Goal: Information Seeking & Learning: Learn about a topic

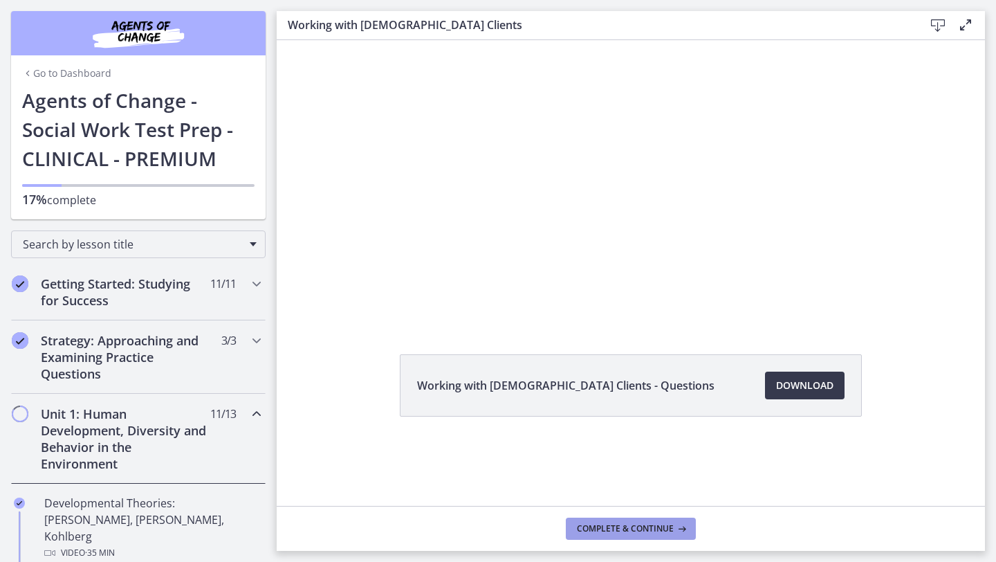
click at [606, 529] on span "Complete & continue" at bounding box center [625, 528] width 97 height 11
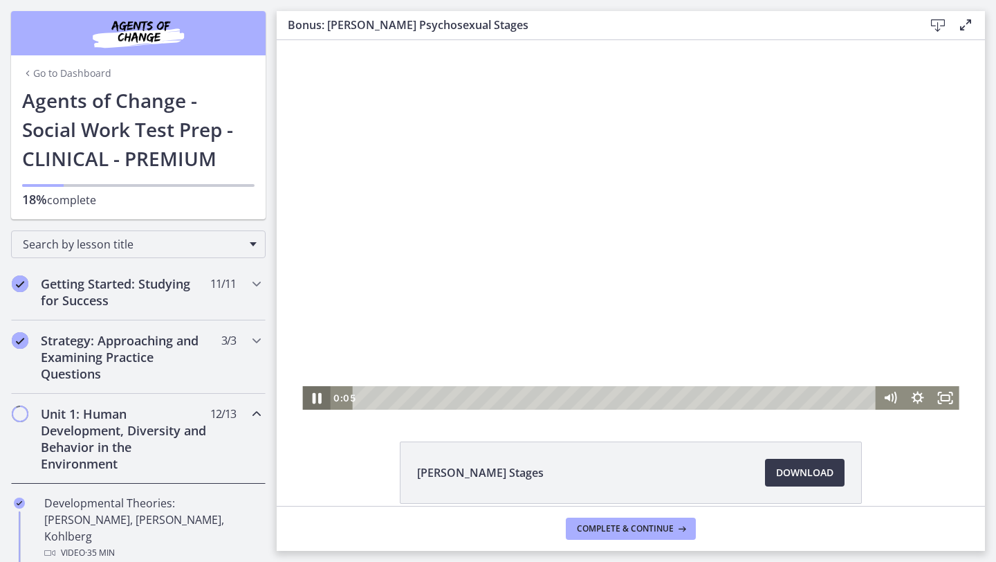
click at [312, 402] on icon "Pause" at bounding box center [316, 398] width 9 height 11
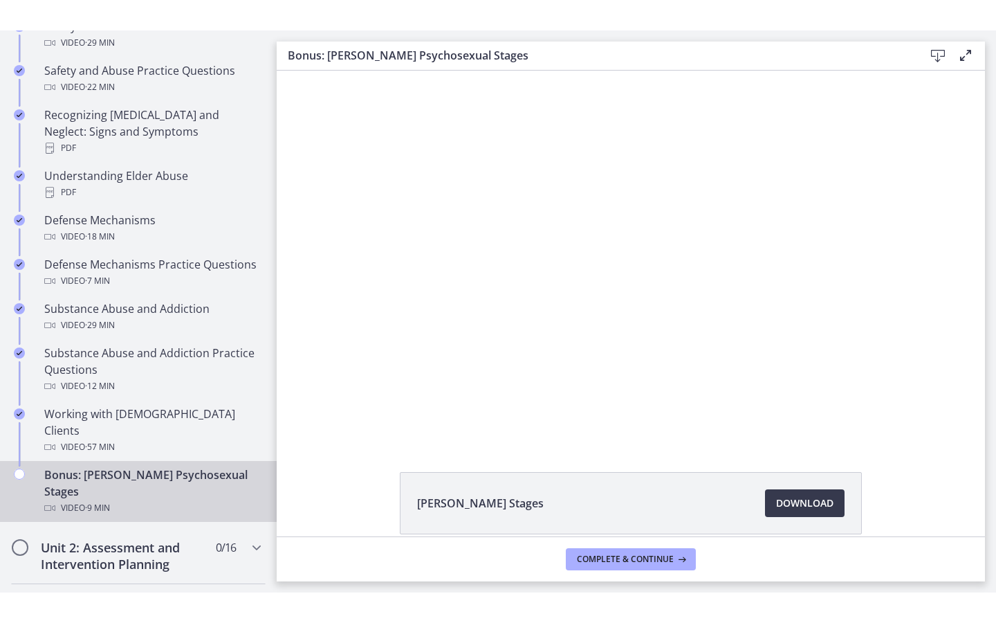
scroll to position [692, 0]
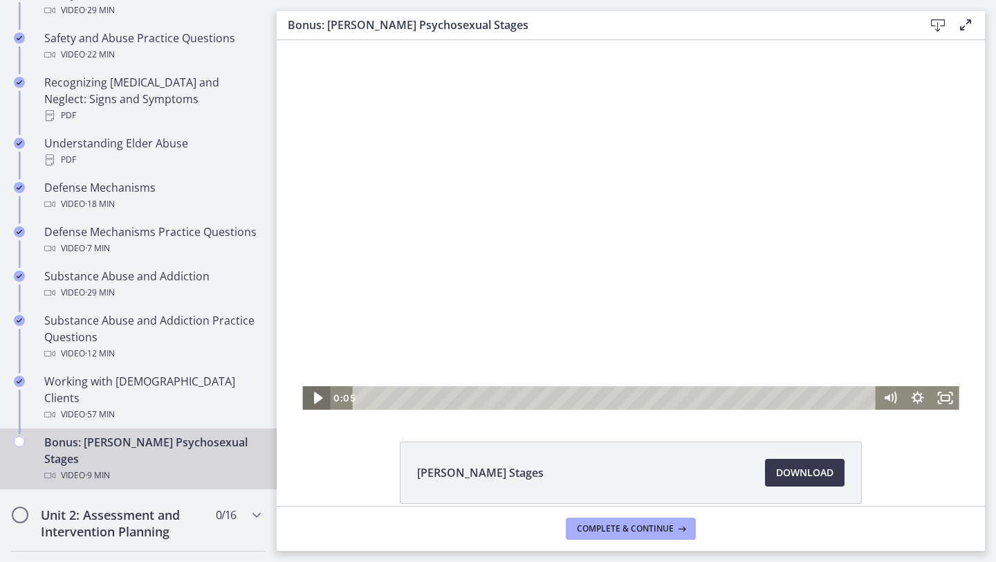
click at [313, 399] on icon "Play Video" at bounding box center [317, 398] width 8 height 12
click at [943, 400] on icon "Fullscreen" at bounding box center [946, 398] width 28 height 24
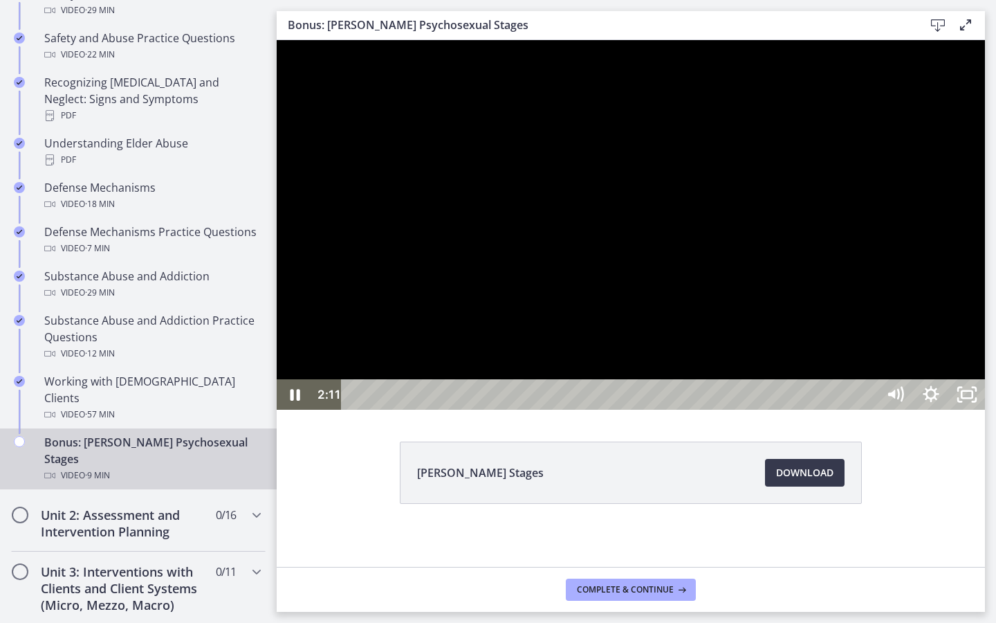
click at [897, 410] on div at bounding box center [631, 224] width 709 height 369
click at [291, 401] on icon "Play Video" at bounding box center [295, 394] width 9 height 12
click at [295, 410] on icon "Pause" at bounding box center [295, 394] width 36 height 30
click at [294, 413] on icon "Play Video" at bounding box center [296, 394] width 43 height 37
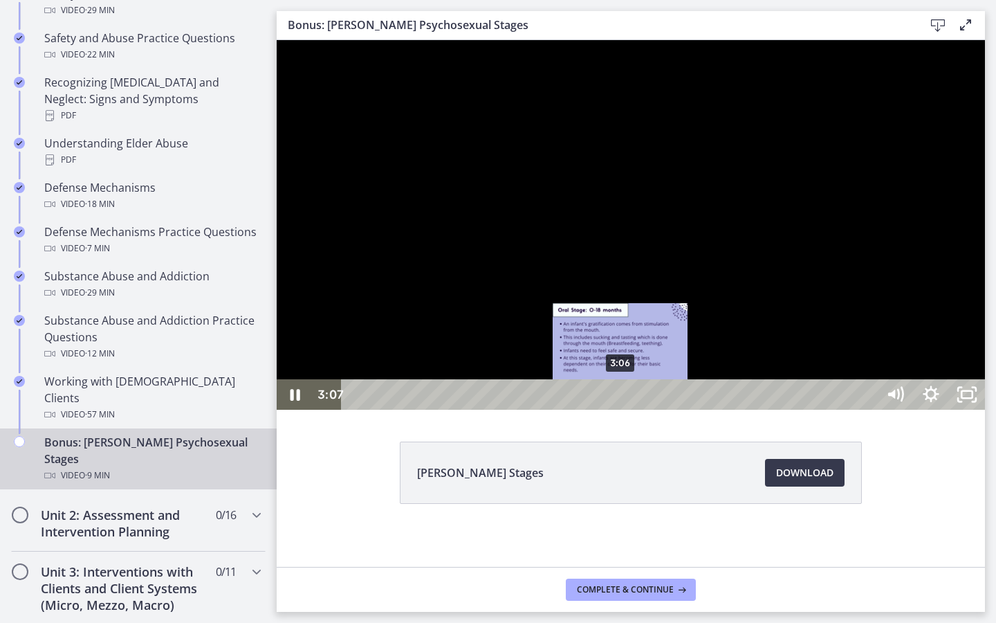
drag, startPoint x: 628, startPoint y: 646, endPoint x: 621, endPoint y: 646, distance: 7.6
click at [621, 400] on div "Playbar" at bounding box center [620, 395] width 10 height 10
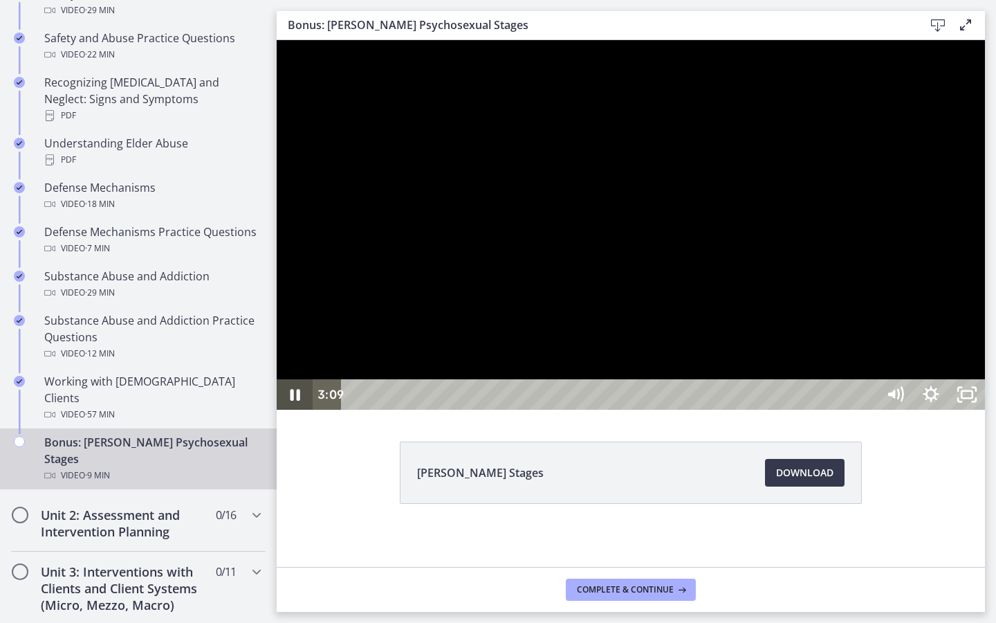
click at [295, 410] on icon "Pause" at bounding box center [295, 394] width 36 height 30
click at [295, 402] on icon "Play Video" at bounding box center [296, 394] width 11 height 15
click at [295, 413] on icon "Pause" at bounding box center [294, 394] width 43 height 37
click at [295, 401] on icon "Play Video" at bounding box center [295, 394] width 9 height 12
click at [289, 413] on icon "Pause" at bounding box center [294, 394] width 43 height 37
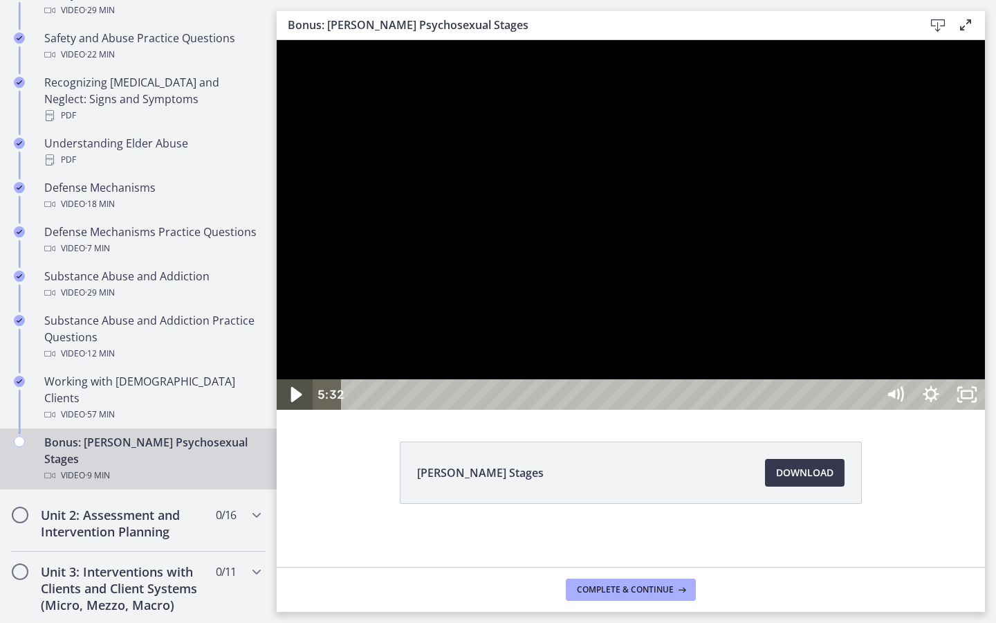
click at [289, 413] on icon "Play Video" at bounding box center [296, 394] width 43 height 37
click at [284, 413] on icon "Pause" at bounding box center [294, 394] width 43 height 37
click at [298, 402] on icon "Play Video" at bounding box center [296, 394] width 11 height 15
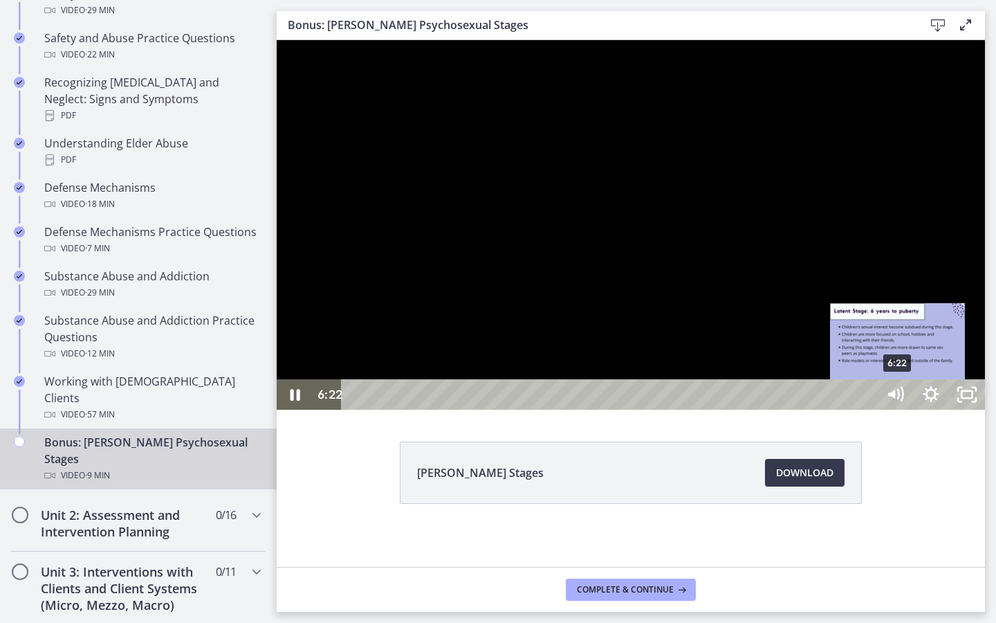
drag, startPoint x: 921, startPoint y: 645, endPoint x: 899, endPoint y: 643, distance: 22.2
click at [899, 400] on div "Playbar" at bounding box center [898, 395] width 10 height 10
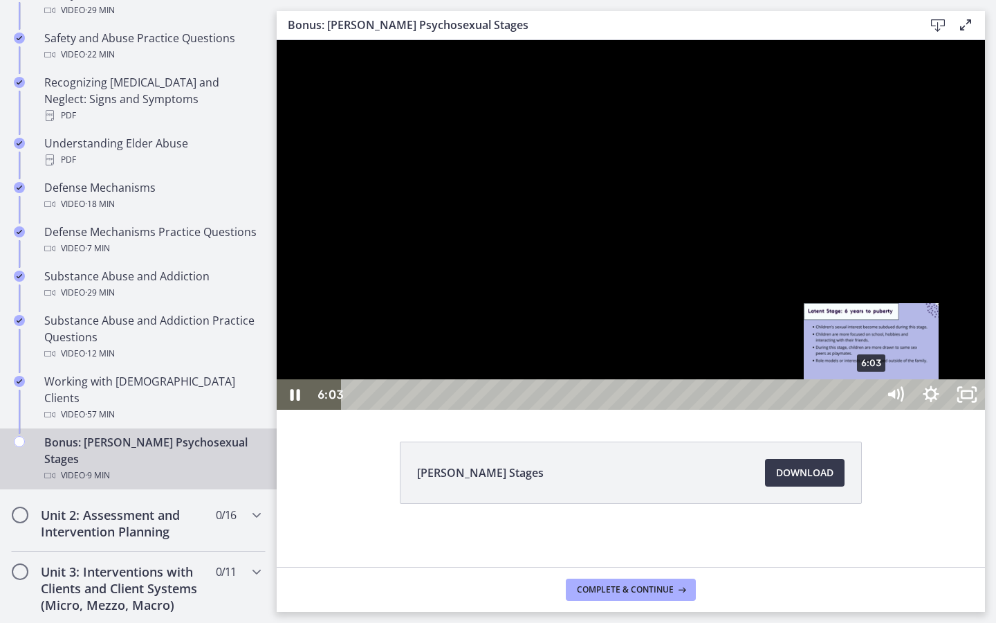
drag, startPoint x: 903, startPoint y: 647, endPoint x: 870, endPoint y: 646, distance: 32.5
click at [870, 400] on div "Playbar" at bounding box center [871, 395] width 10 height 10
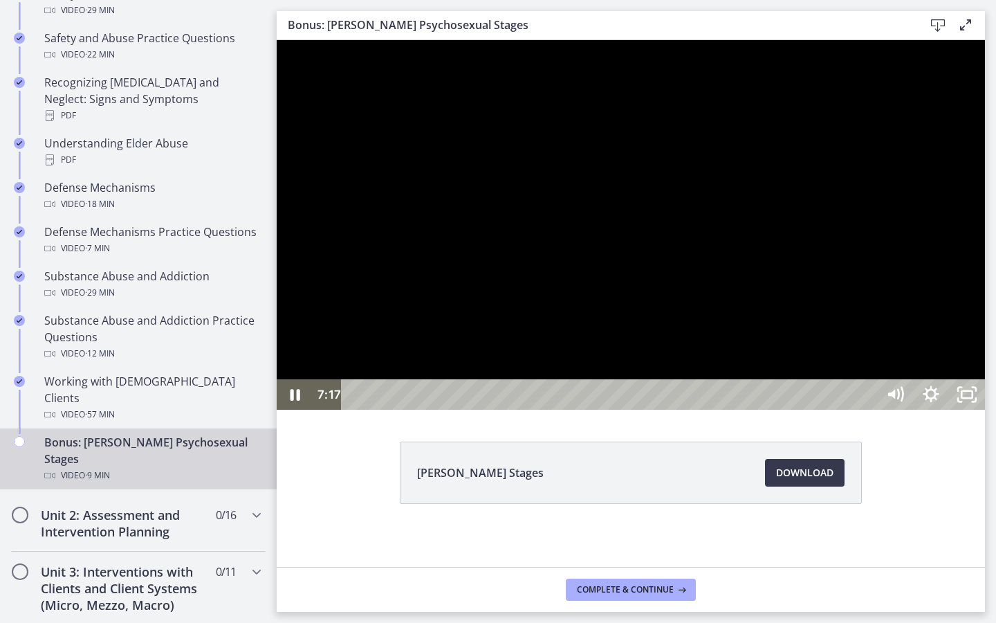
click at [777, 410] on div at bounding box center [631, 224] width 709 height 369
click at [294, 413] on icon "Play Video" at bounding box center [296, 394] width 43 height 37
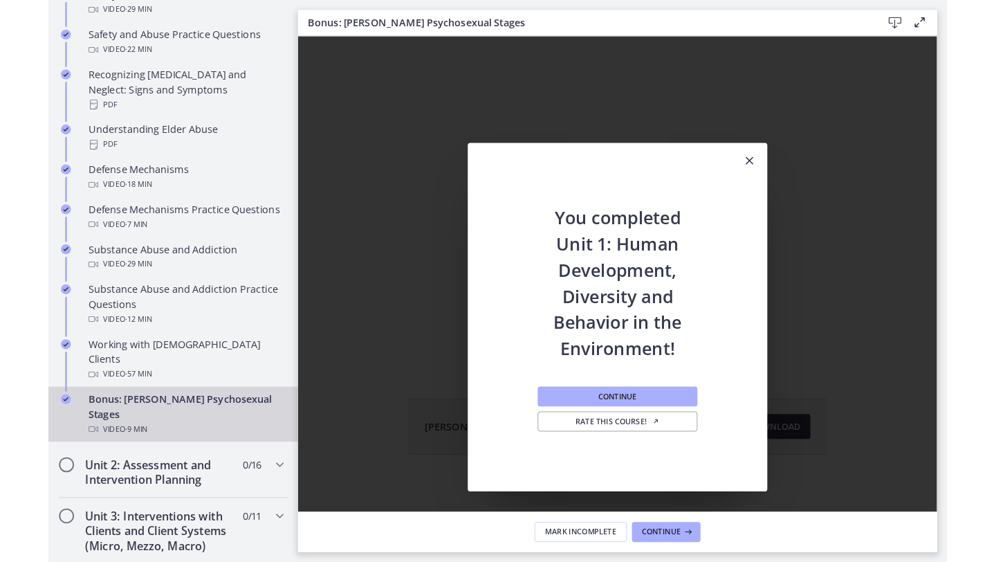
scroll to position [0, 0]
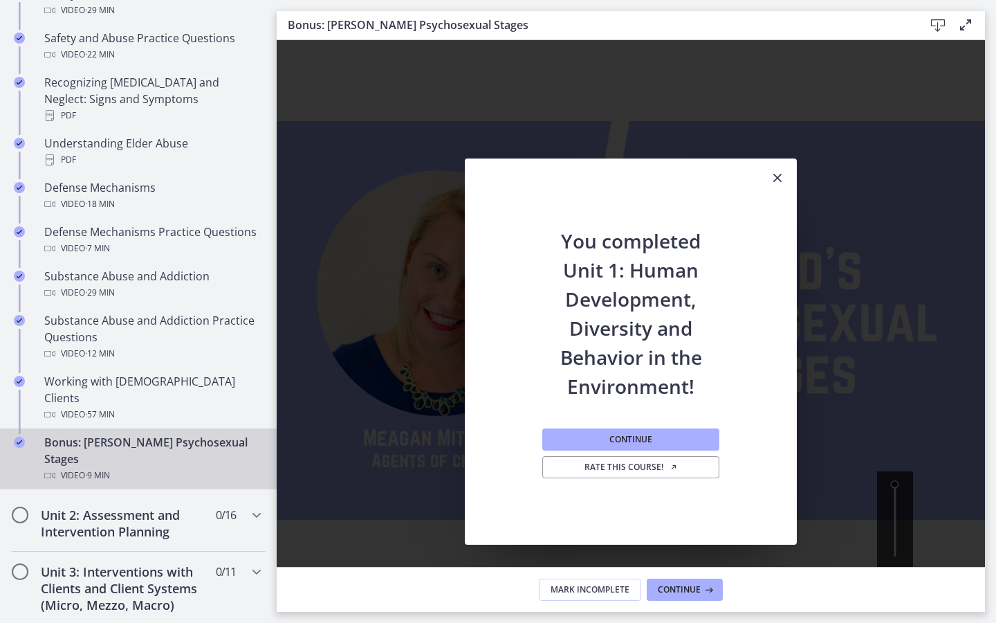
click at [985, 561] on icon "Fullscreen" at bounding box center [967, 585] width 36 height 30
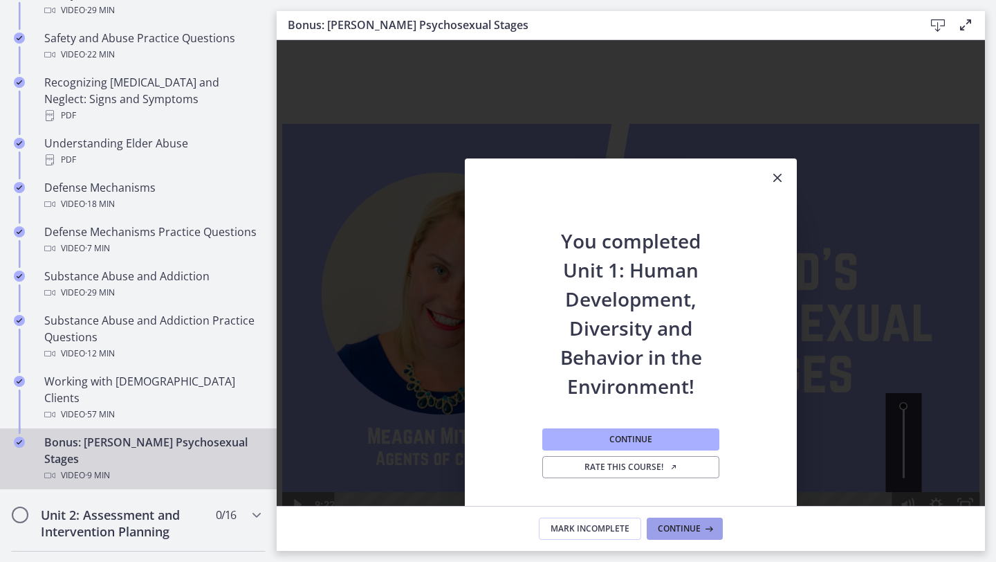
click at [681, 533] on span "Continue" at bounding box center [679, 528] width 43 height 11
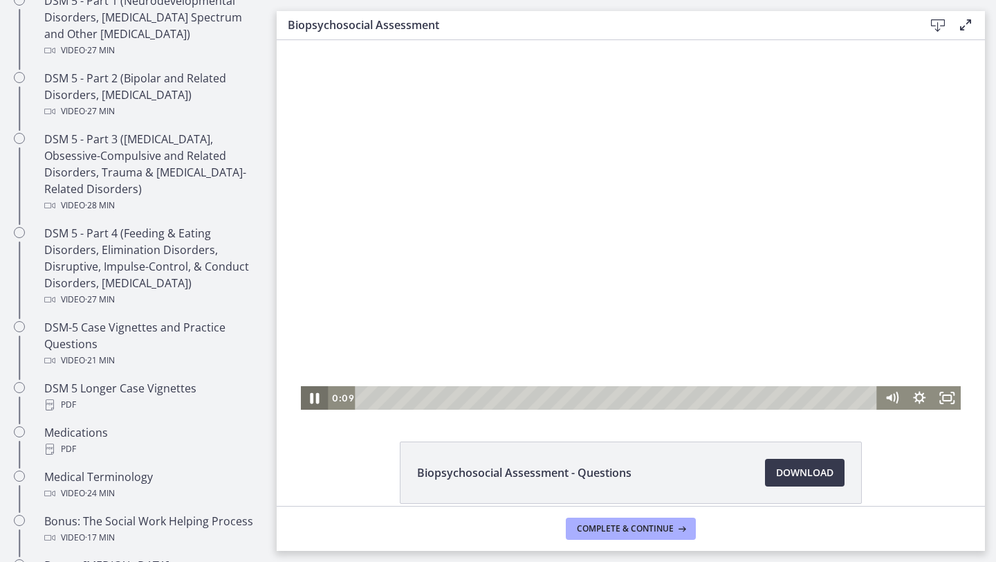
click at [311, 400] on icon "Pause" at bounding box center [315, 398] width 9 height 11
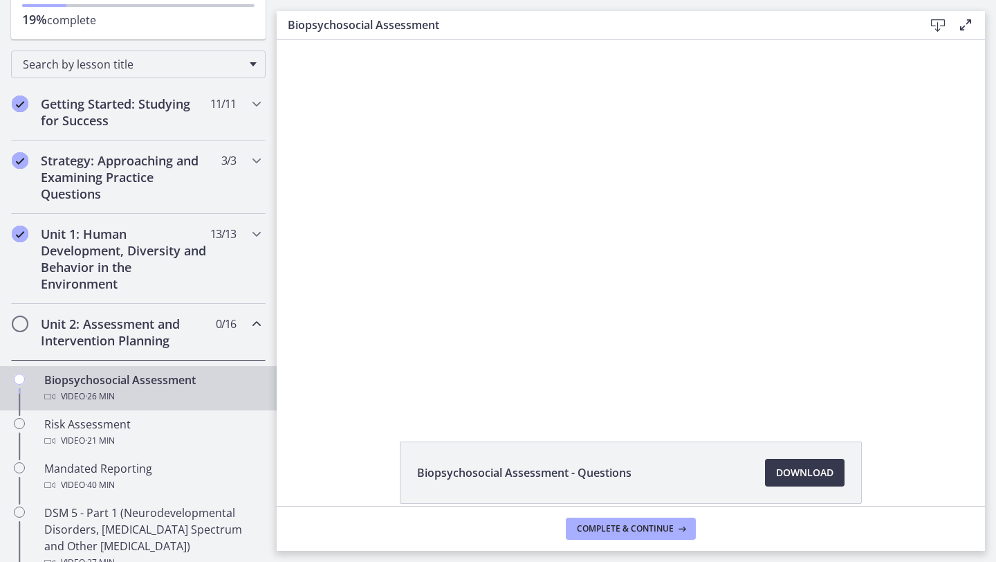
drag, startPoint x: 273, startPoint y: 232, endPoint x: 7, endPoint y: 48, distance: 323.2
